Goal: Book appointment/travel/reservation

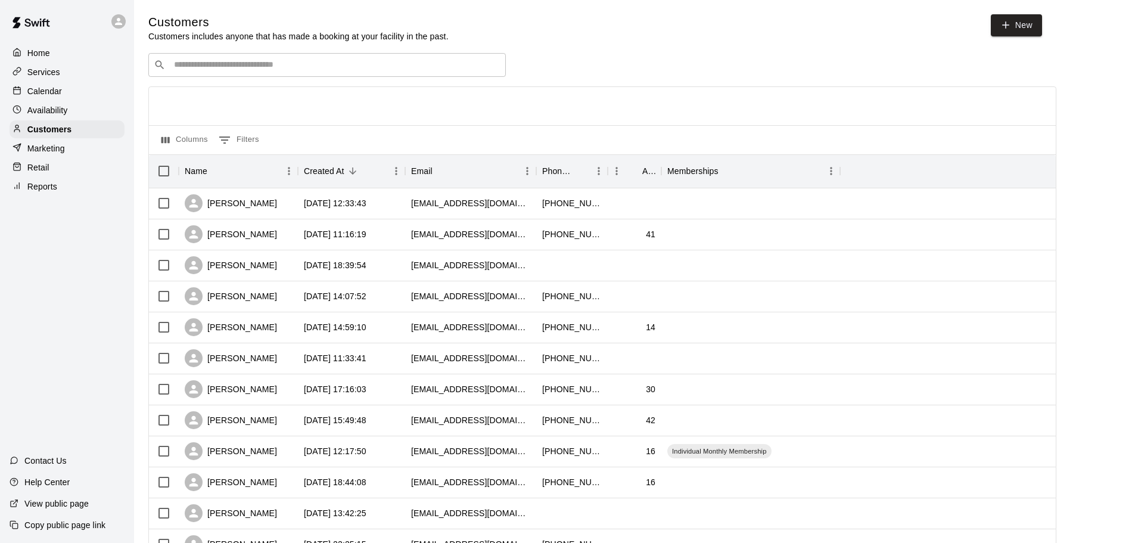
click at [50, 90] on p "Calendar" at bounding box center [44, 91] width 35 height 12
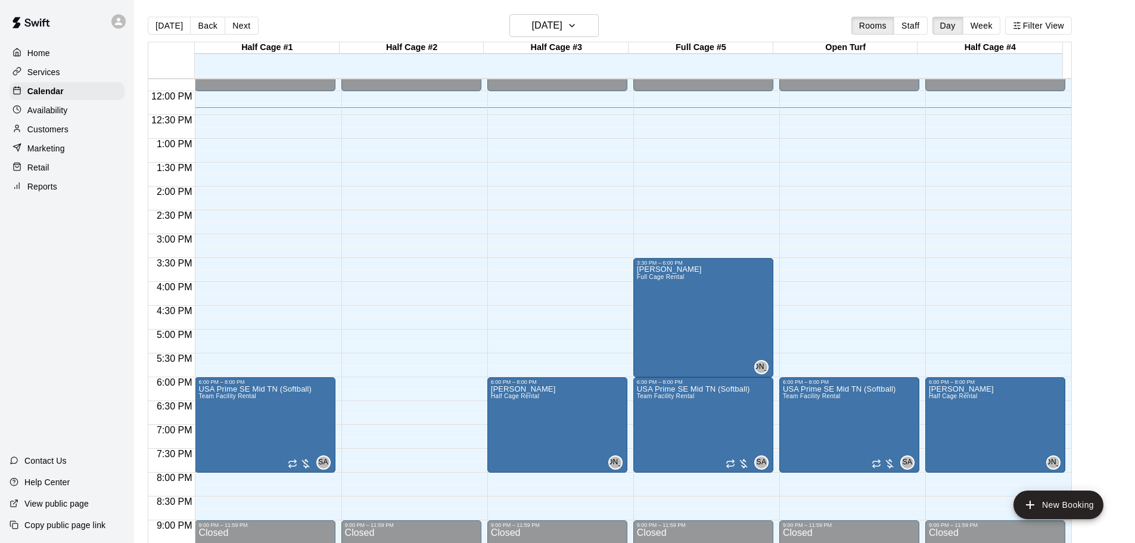
scroll to position [588, 0]
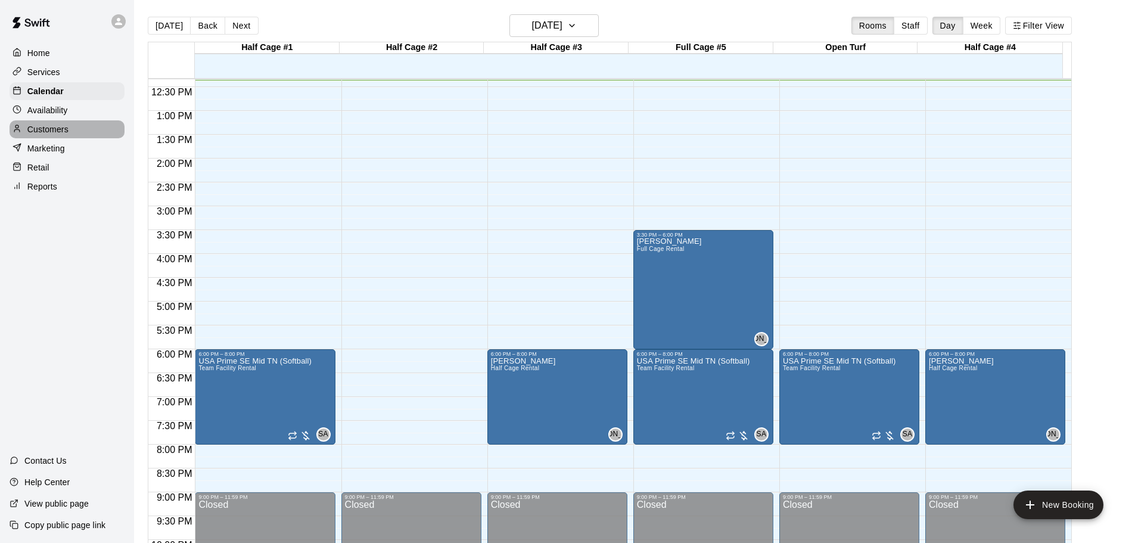
click at [54, 128] on p "Customers" at bounding box center [47, 129] width 41 height 12
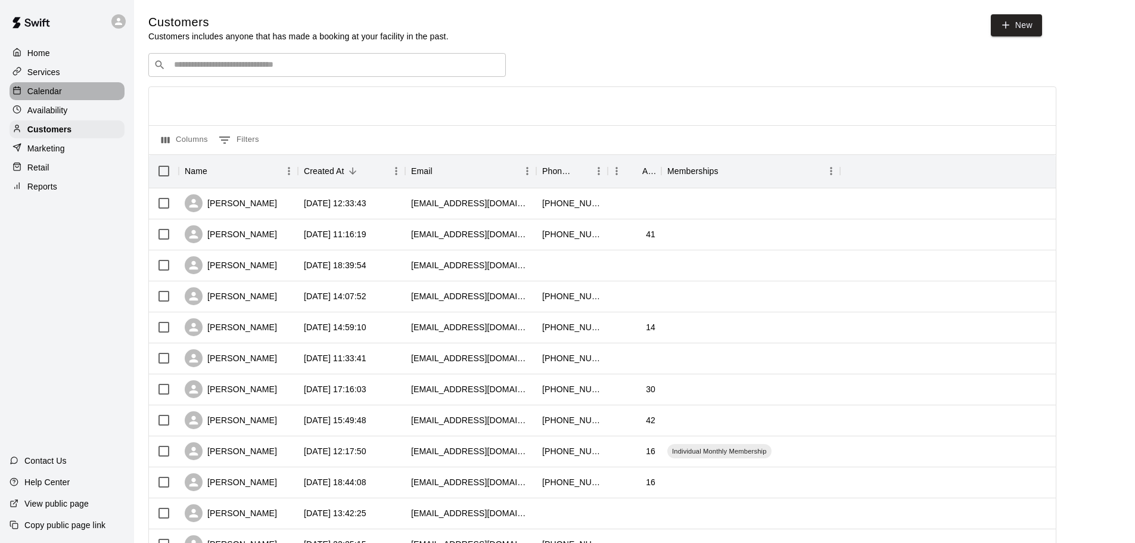
click at [52, 91] on p "Calendar" at bounding box center [44, 91] width 35 height 12
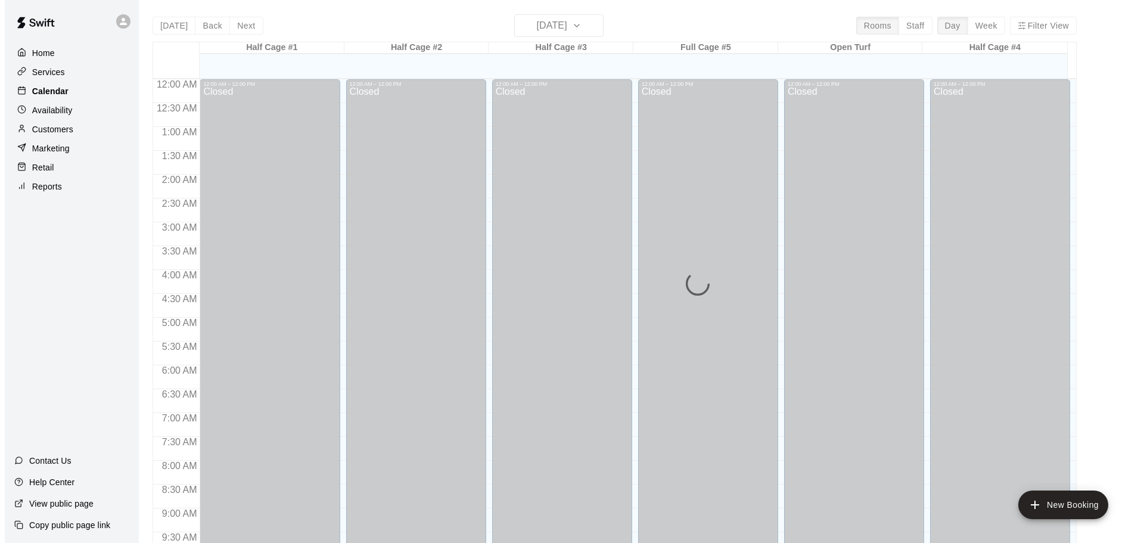
scroll to position [589, 0]
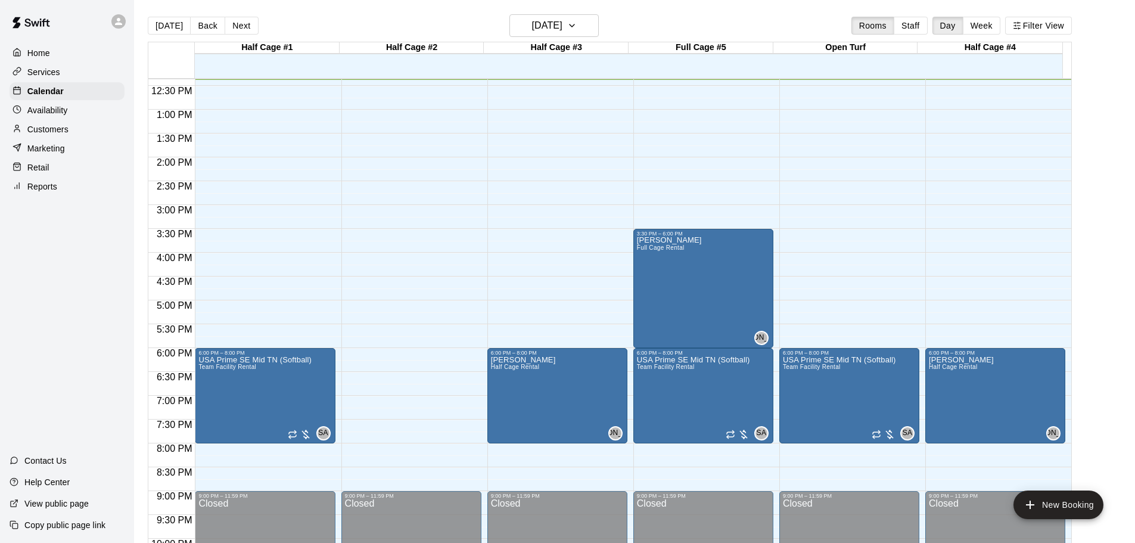
click at [248, 164] on div "12:00 AM – 12:00 PM Closed 6:00 PM – 8:00 PM [GEOGRAPHIC_DATA] Prime SE Mid TN …" at bounding box center [265, 62] width 140 height 1144
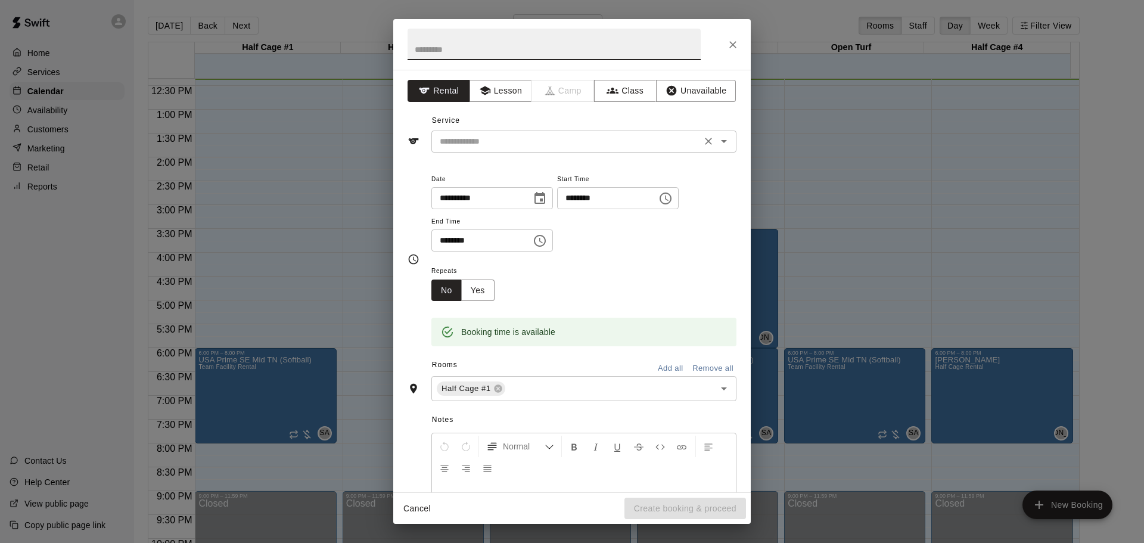
click at [495, 141] on input "text" at bounding box center [566, 141] width 263 height 15
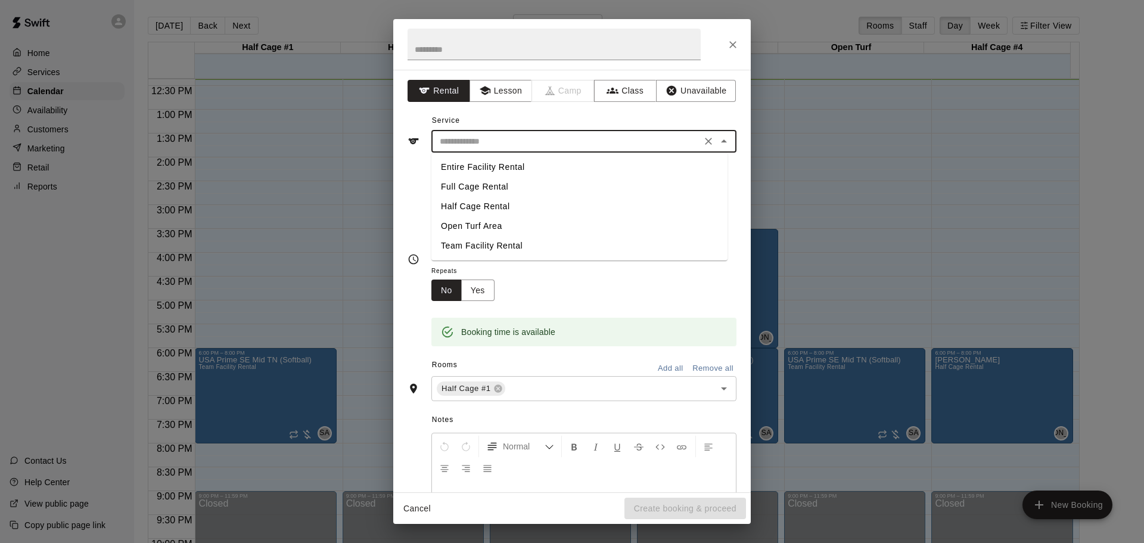
click at [586, 111] on div "Service ​ Entire Facility Rental Full Cage Rental Half Cage Rental Open Turf Ar…" at bounding box center [572, 131] width 329 height 41
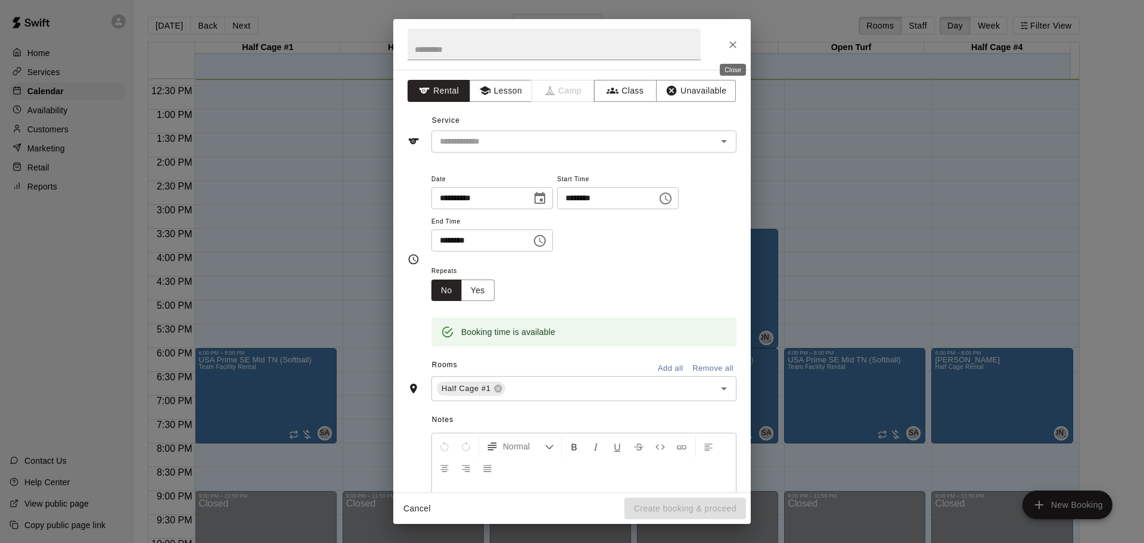
click at [731, 47] on icon "Close" at bounding box center [733, 45] width 12 height 12
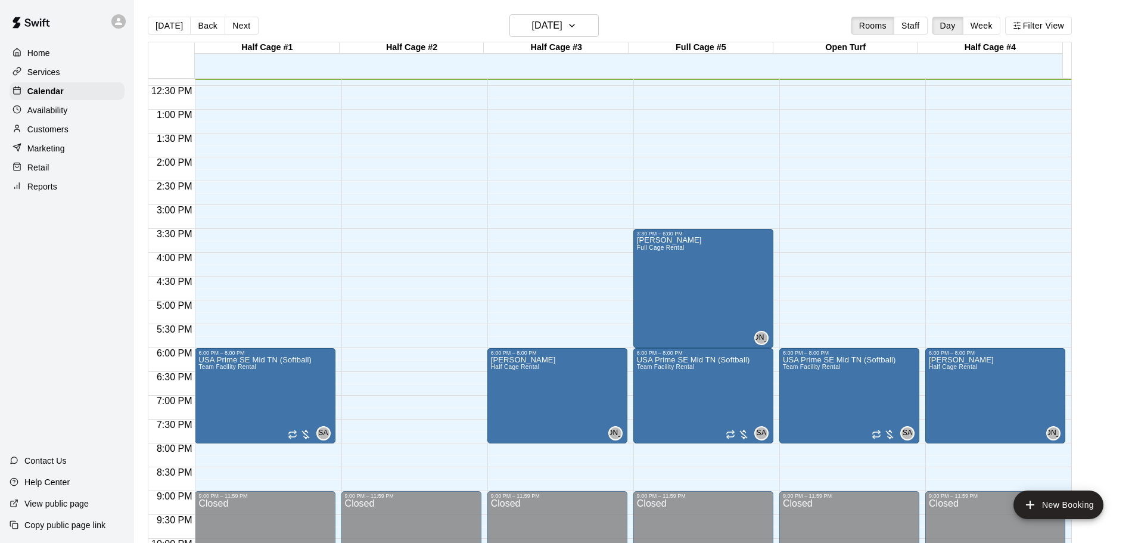
click at [669, 164] on div "12:00 AM – 12:00 PM Closed 3:30 PM – 6:00 PM [PERSON_NAME] Lessons Full Cage Re…" at bounding box center [703, 62] width 140 height 1144
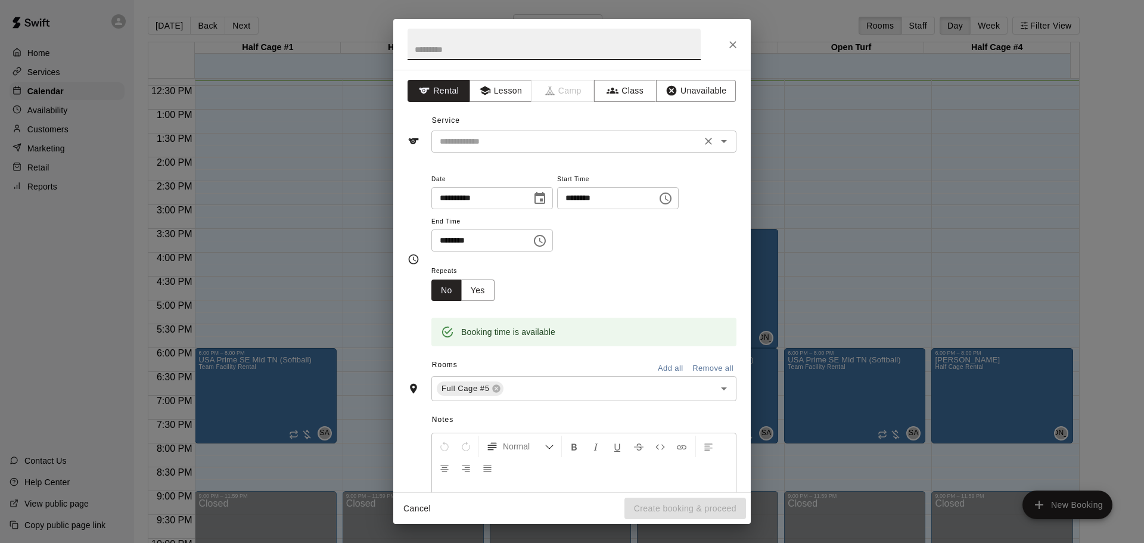
click at [717, 139] on icon "Open" at bounding box center [724, 141] width 14 height 14
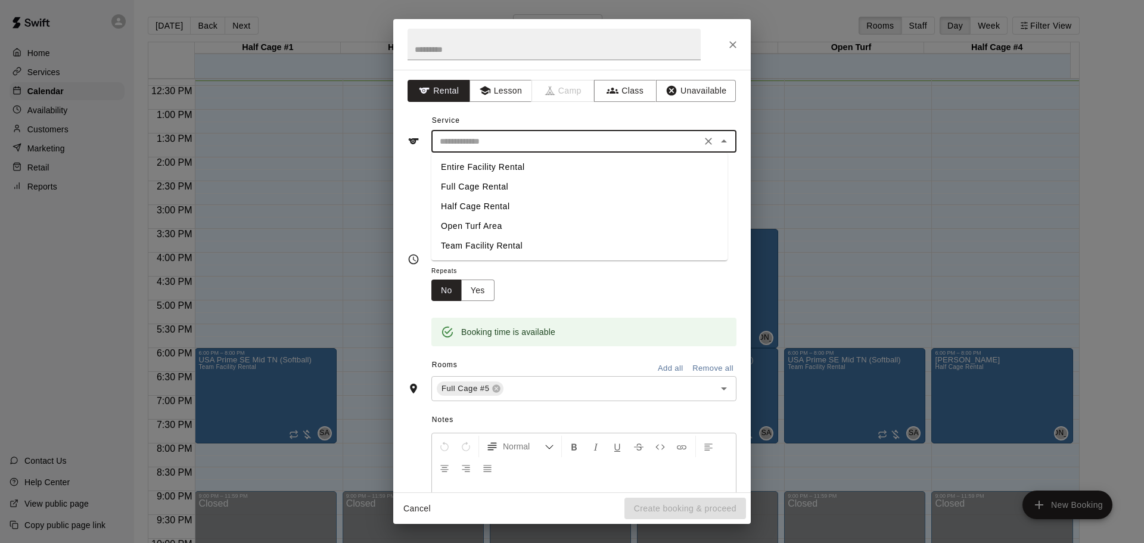
click at [498, 188] on li "Full Cage Rental" at bounding box center [579, 187] width 296 height 20
type input "**********"
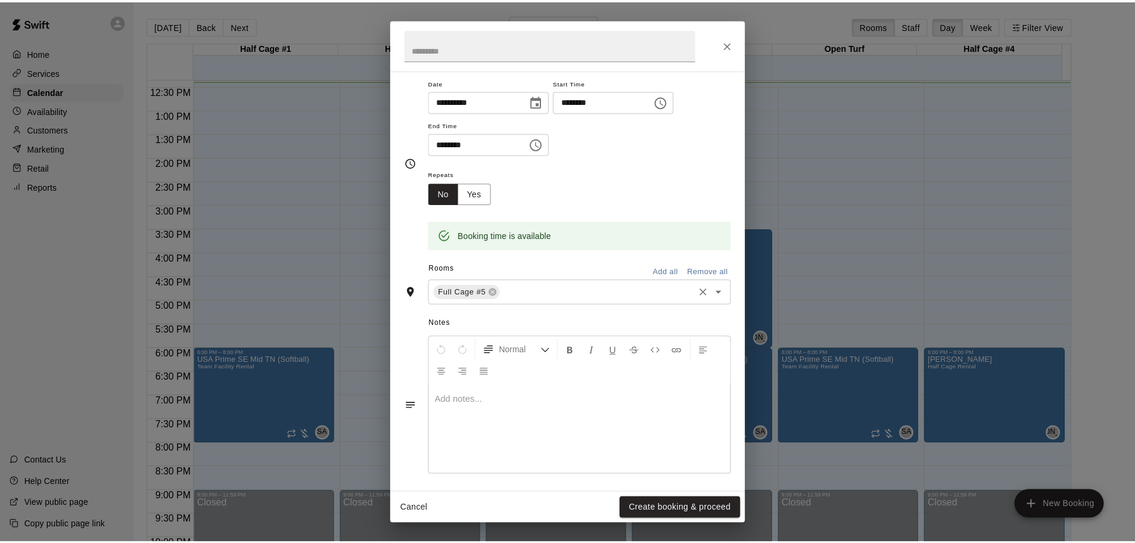
scroll to position [101, 0]
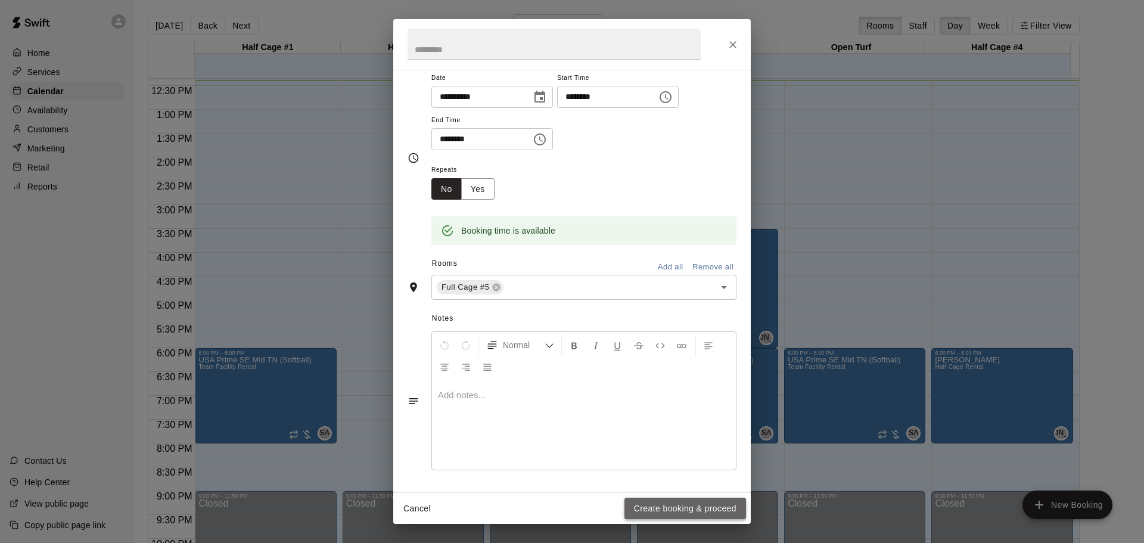
click at [657, 502] on button "Create booking & proceed" at bounding box center [685, 509] width 122 height 22
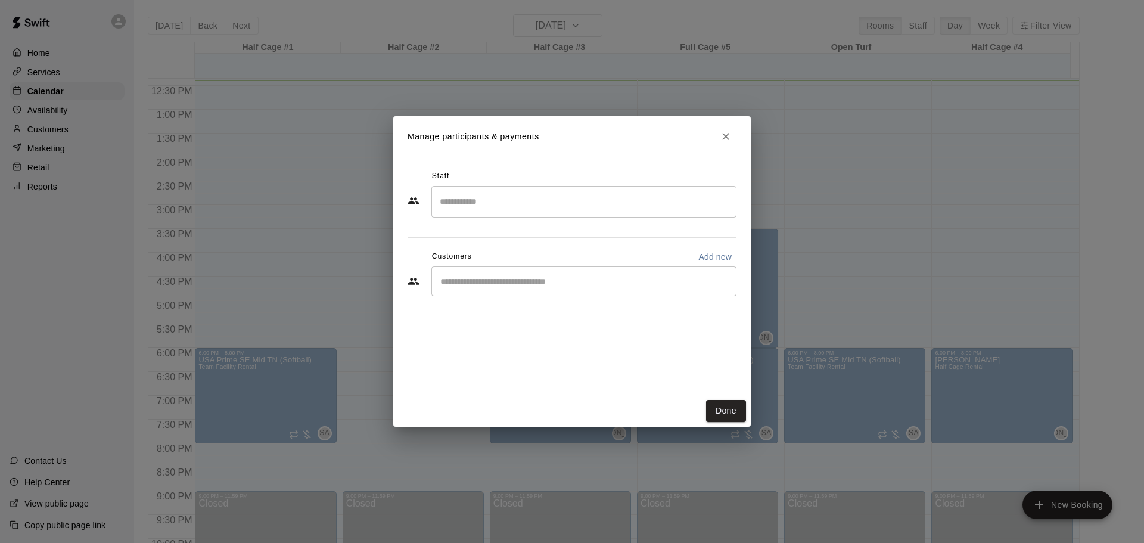
click at [461, 202] on input "Search staff" at bounding box center [584, 201] width 294 height 21
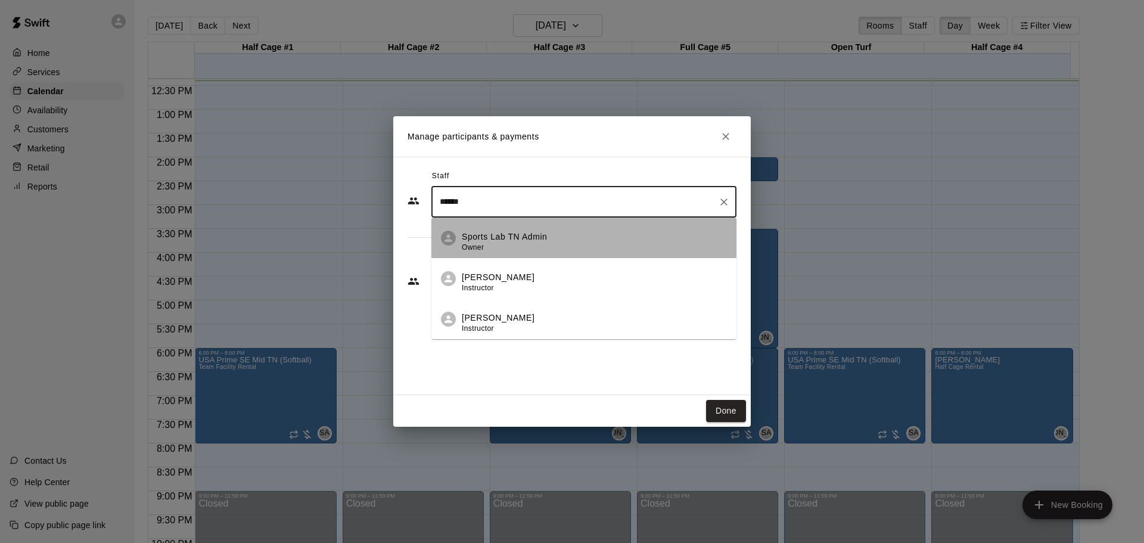
click at [474, 248] on span "Owner" at bounding box center [473, 247] width 22 height 8
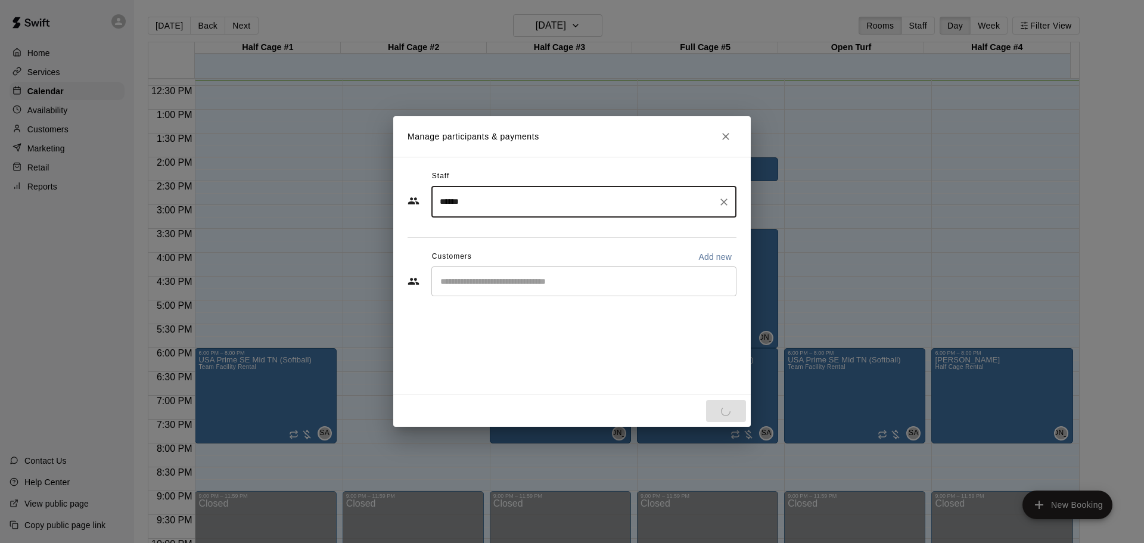
type input "******"
click at [470, 284] on input "Start typing to search customers..." at bounding box center [584, 281] width 294 height 12
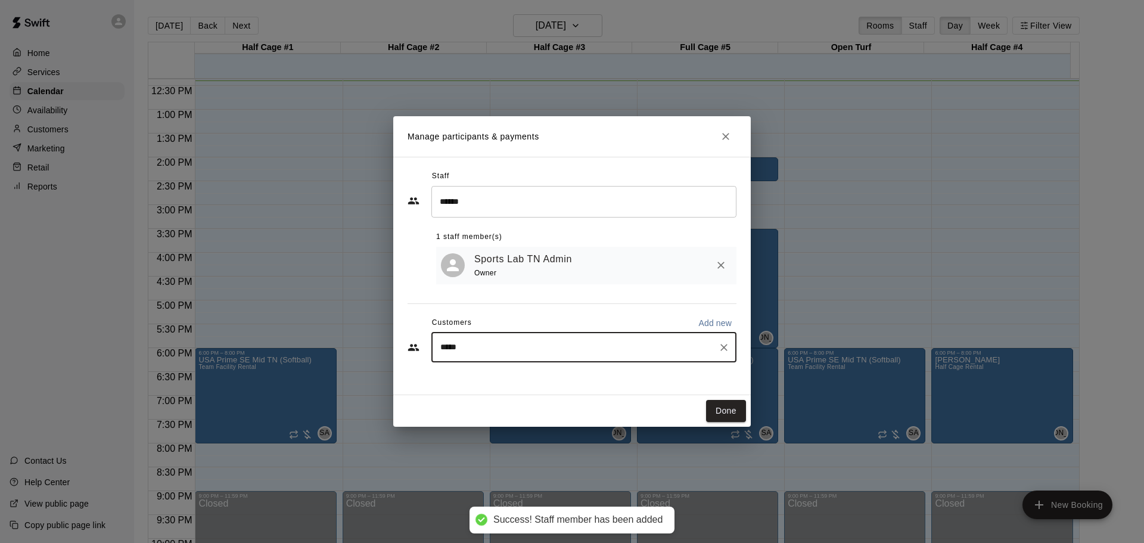
type input "******"
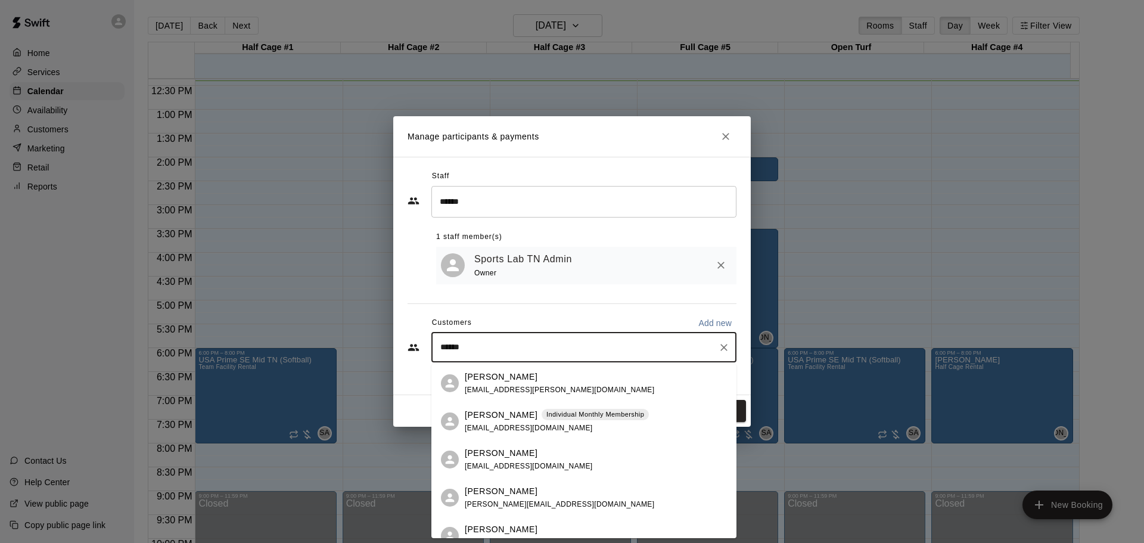
click at [493, 383] on div "[PERSON_NAME] [EMAIL_ADDRESS][PERSON_NAME][DOMAIN_NAME]" at bounding box center [559, 384] width 189 height 26
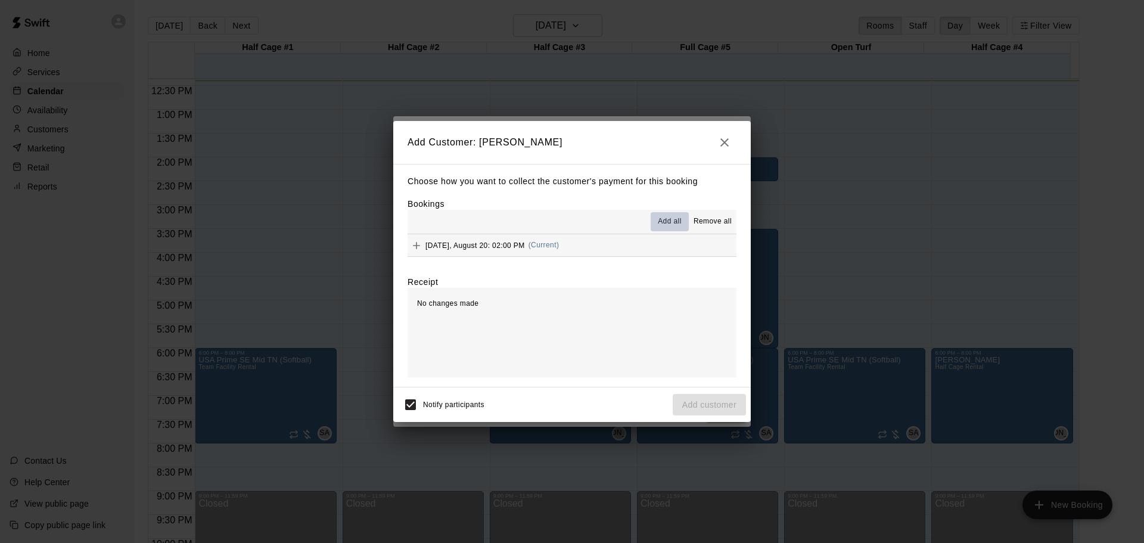
click at [667, 218] on span "Add all" at bounding box center [670, 222] width 24 height 12
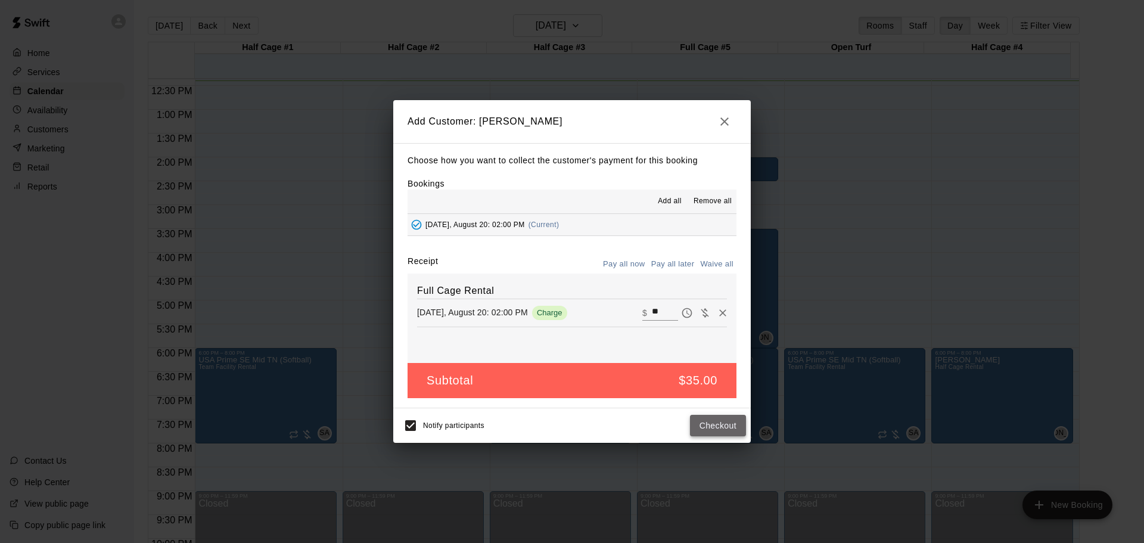
click at [723, 427] on button "Checkout" at bounding box center [718, 426] width 56 height 22
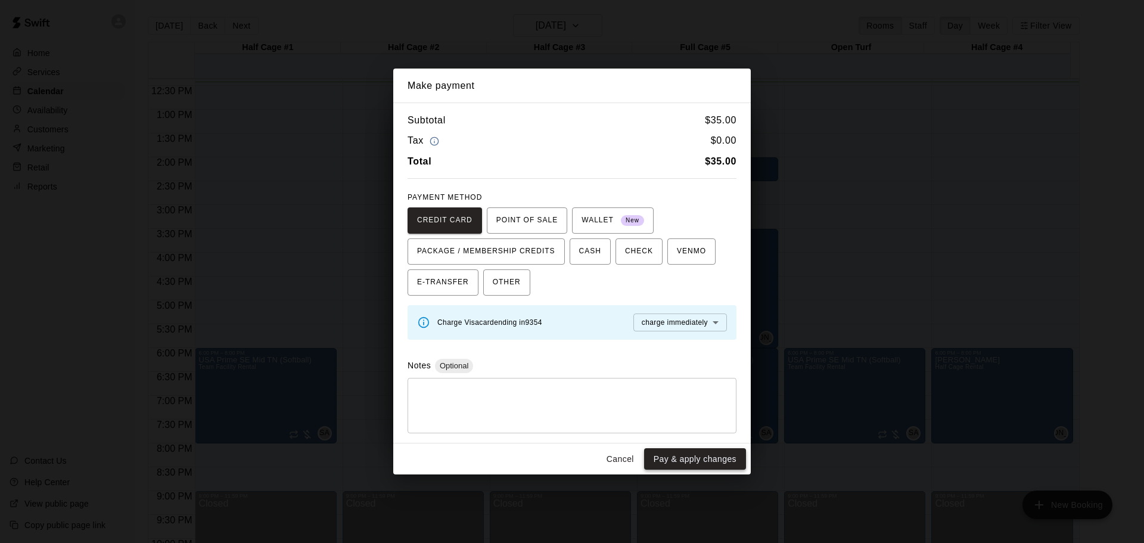
click at [679, 457] on button "Pay & apply changes" at bounding box center [695, 459] width 102 height 22
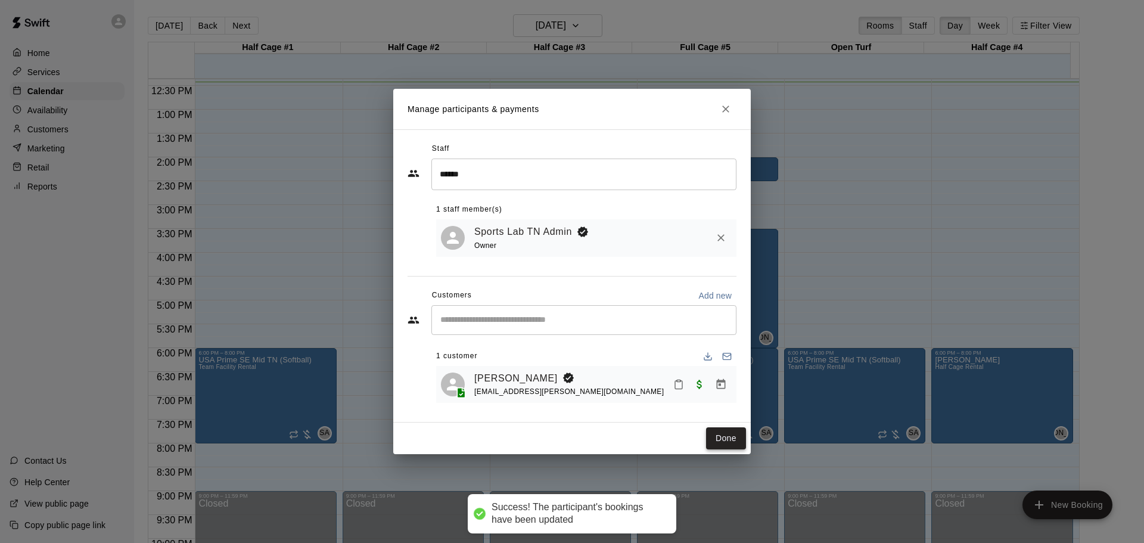
click at [725, 437] on button "Done" at bounding box center [726, 438] width 40 height 22
